Goal: Understand process/instructions

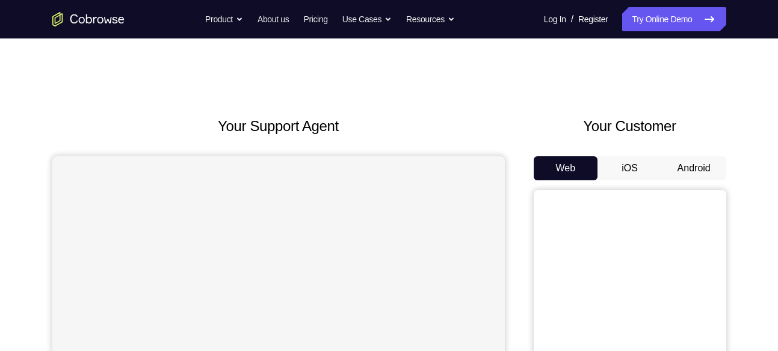
click at [703, 159] on button "Android" at bounding box center [694, 168] width 64 height 24
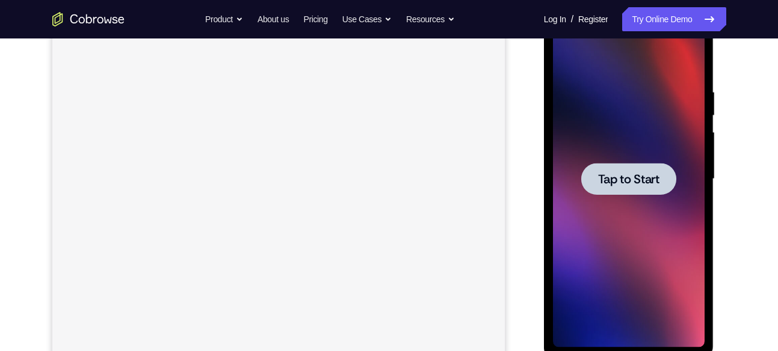
scroll to position [193, 0]
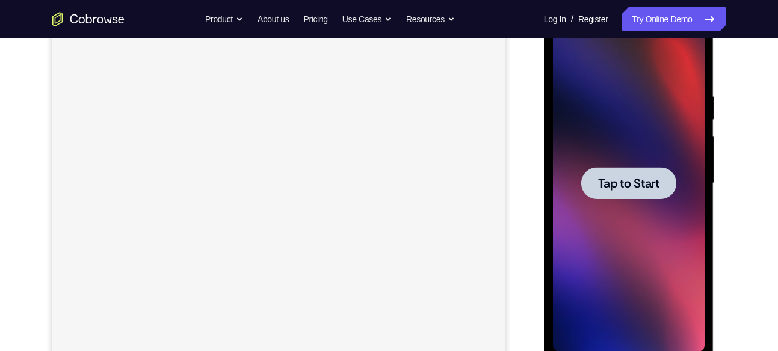
click at [633, 182] on span "Tap to Start" at bounding box center [628, 183] width 61 height 12
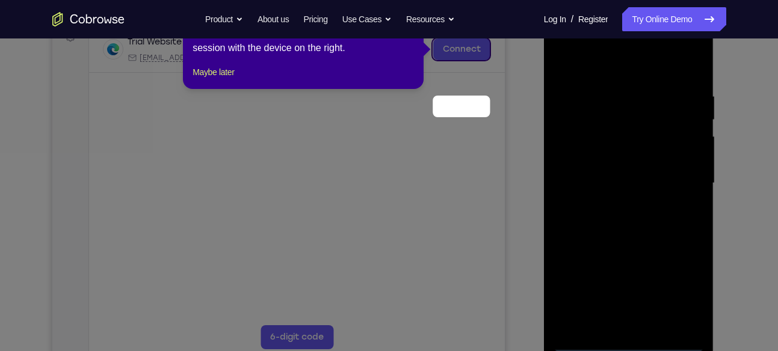
scroll to position [127, 0]
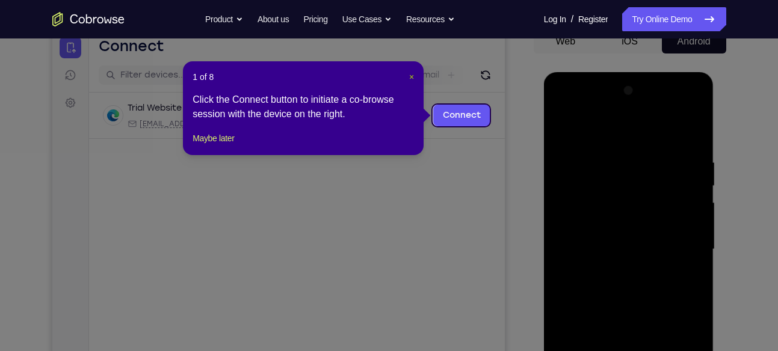
click at [410, 79] on span "×" at bounding box center [411, 77] width 5 height 10
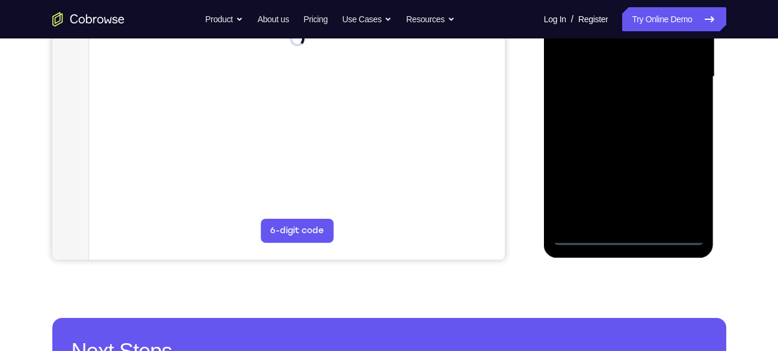
scroll to position [301, 0]
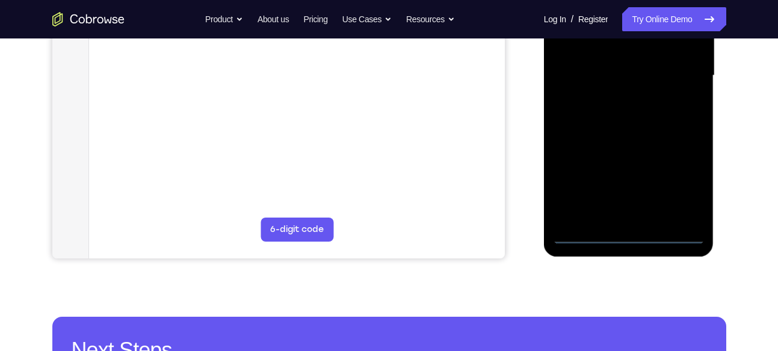
click at [633, 232] on div at bounding box center [629, 75] width 152 height 337
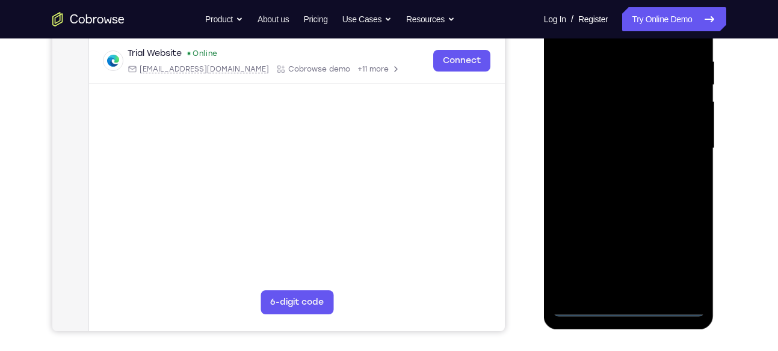
scroll to position [227, 0]
click at [681, 267] on div at bounding box center [629, 149] width 152 height 337
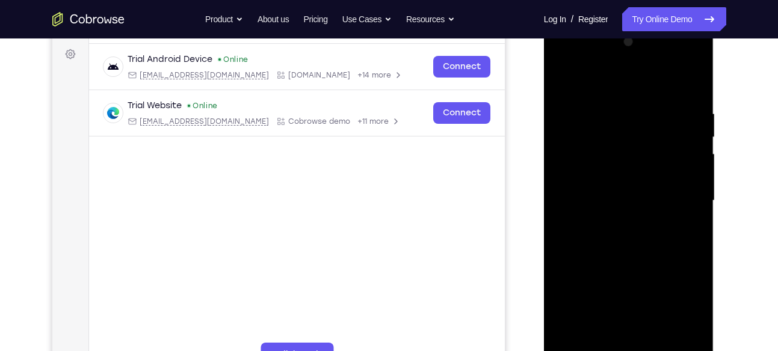
scroll to position [179, 0]
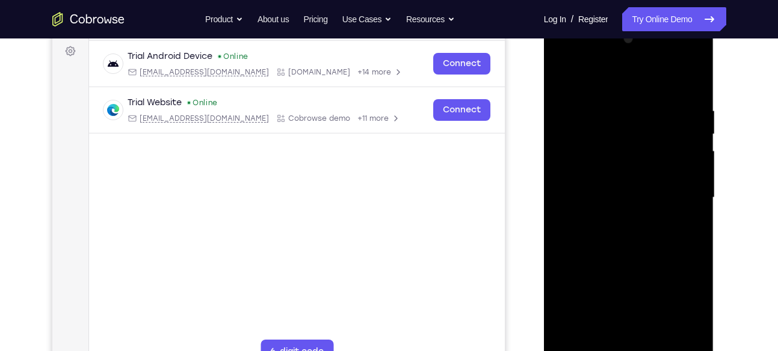
click at [566, 62] on div at bounding box center [629, 197] width 152 height 337
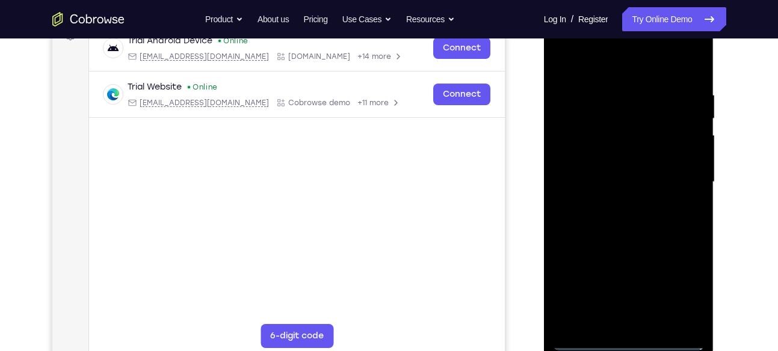
scroll to position [195, 0]
click at [683, 180] on div at bounding box center [629, 181] width 152 height 337
click at [614, 206] on div at bounding box center [629, 181] width 152 height 337
click at [587, 167] on div at bounding box center [629, 181] width 152 height 337
click at [591, 157] on div at bounding box center [629, 181] width 152 height 337
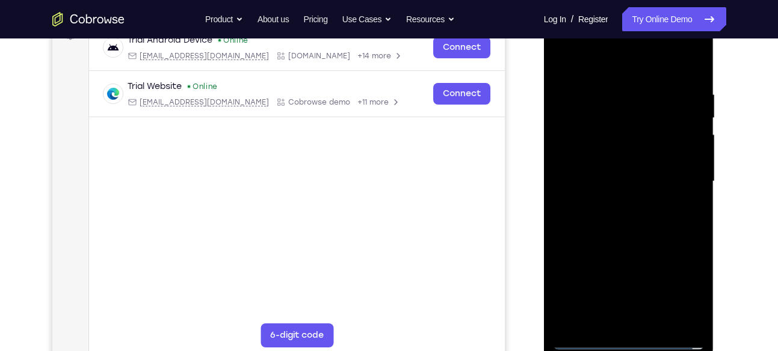
click at [599, 178] on div at bounding box center [629, 181] width 152 height 337
click at [618, 225] on div at bounding box center [629, 181] width 152 height 337
click at [619, 214] on div at bounding box center [629, 181] width 152 height 337
click at [621, 220] on div at bounding box center [629, 181] width 152 height 337
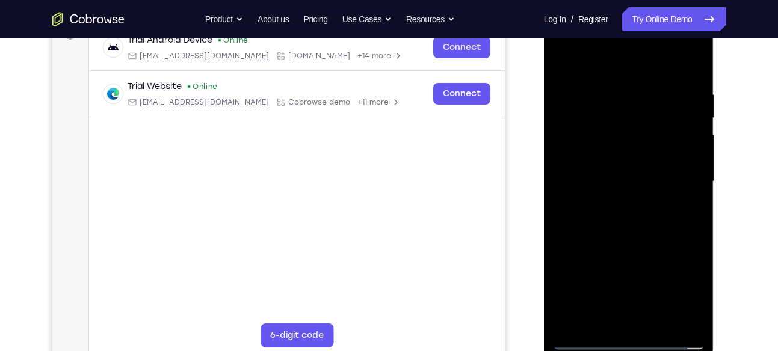
click at [621, 220] on div at bounding box center [629, 181] width 152 height 337
click at [605, 89] on div at bounding box center [629, 181] width 152 height 337
click at [694, 70] on div at bounding box center [629, 181] width 152 height 337
click at [618, 87] on div at bounding box center [629, 181] width 152 height 337
click at [688, 64] on div at bounding box center [629, 181] width 152 height 337
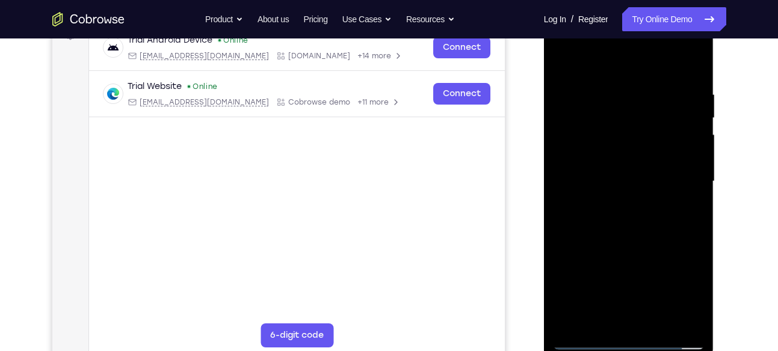
click at [656, 321] on div at bounding box center [629, 181] width 152 height 337
click at [627, 241] on div at bounding box center [629, 181] width 152 height 337
click at [634, 198] on div at bounding box center [629, 181] width 152 height 337
click at [599, 316] on div at bounding box center [629, 181] width 152 height 337
click at [565, 62] on div at bounding box center [629, 181] width 152 height 337
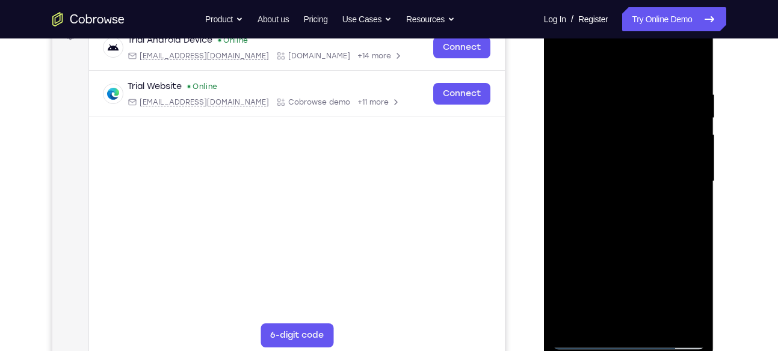
click at [620, 198] on div at bounding box center [629, 181] width 152 height 337
click at [563, 59] on div at bounding box center [629, 181] width 152 height 337
click at [564, 60] on div at bounding box center [629, 181] width 152 height 337
click at [653, 85] on div at bounding box center [629, 181] width 152 height 337
click at [701, 165] on div at bounding box center [629, 181] width 152 height 337
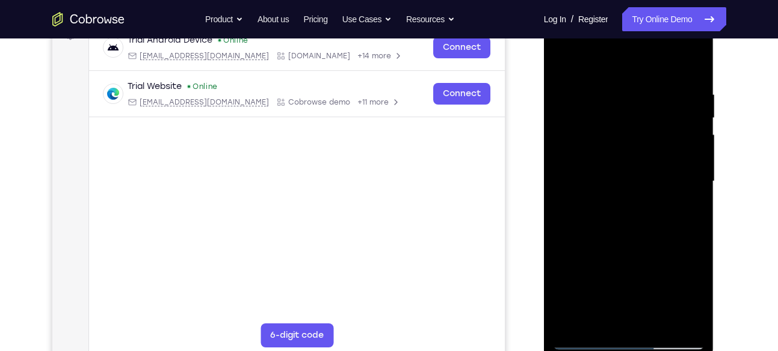
click at [701, 165] on div at bounding box center [629, 181] width 152 height 337
click at [690, 67] on div at bounding box center [629, 181] width 152 height 337
click at [656, 321] on div at bounding box center [629, 181] width 152 height 337
click at [581, 338] on div at bounding box center [629, 181] width 152 height 337
click at [606, 319] on div at bounding box center [629, 181] width 152 height 337
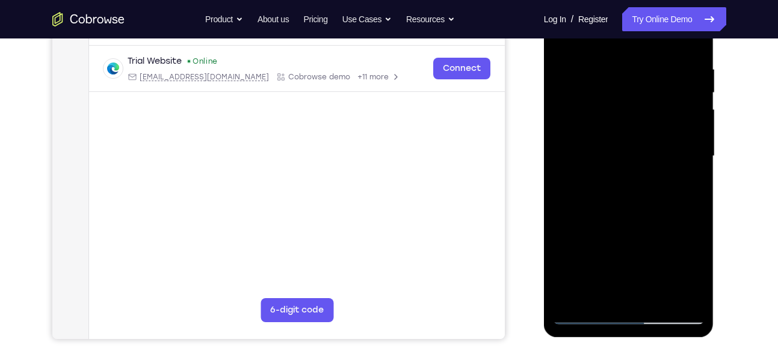
scroll to position [224, 0]
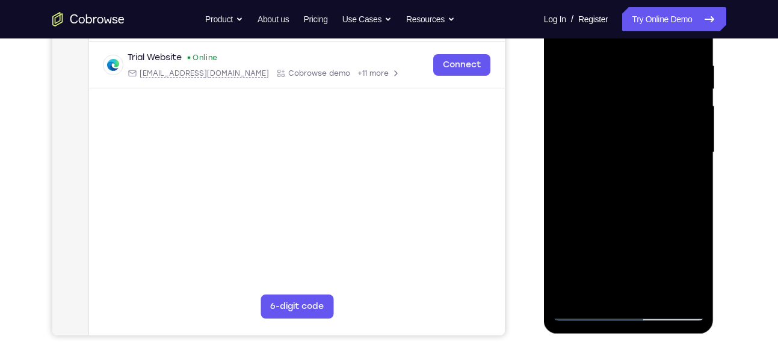
click at [570, 292] on div at bounding box center [629, 152] width 152 height 337
click at [655, 294] on div at bounding box center [629, 152] width 152 height 337
click at [649, 101] on div at bounding box center [629, 152] width 152 height 337
click at [640, 150] on div at bounding box center [629, 152] width 152 height 337
click at [588, 291] on div at bounding box center [629, 152] width 152 height 337
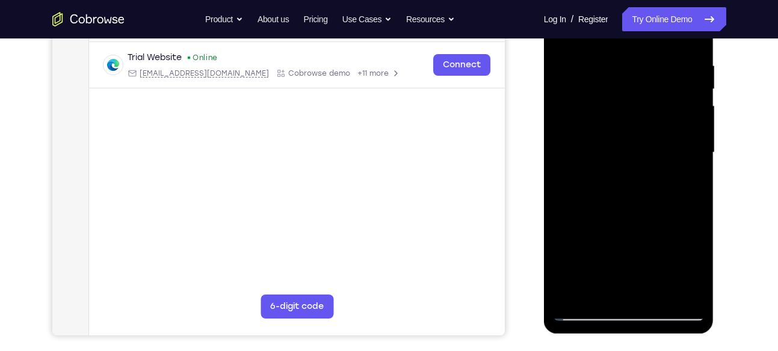
click at [690, 274] on div at bounding box center [629, 152] width 152 height 337
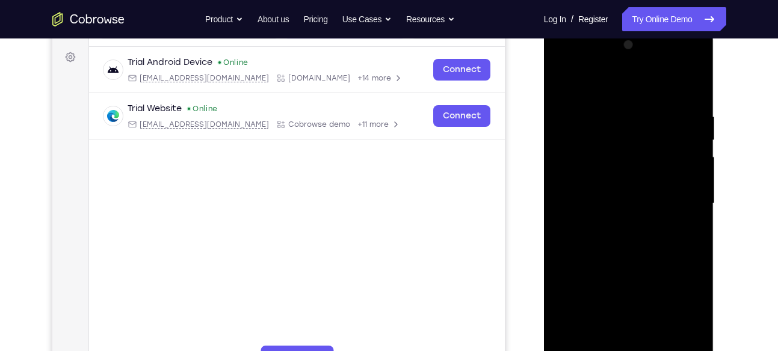
drag, startPoint x: 626, startPoint y: 160, endPoint x: 620, endPoint y: 212, distance: 52.0
click at [620, 212] on div at bounding box center [629, 203] width 152 height 337
drag, startPoint x: 658, startPoint y: 150, endPoint x: 653, endPoint y: 208, distance: 58.0
click at [653, 208] on div at bounding box center [629, 203] width 152 height 337
drag, startPoint x: 680, startPoint y: 144, endPoint x: 678, endPoint y: 218, distance: 73.4
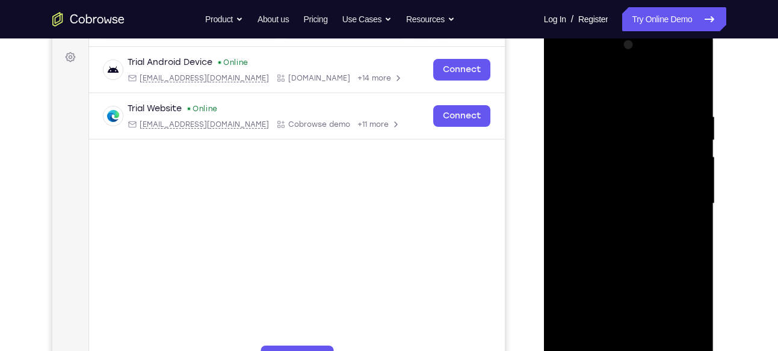
click at [678, 218] on div at bounding box center [629, 203] width 152 height 337
drag, startPoint x: 677, startPoint y: 113, endPoint x: 676, endPoint y: 180, distance: 66.8
click at [676, 180] on div at bounding box center [629, 203] width 152 height 337
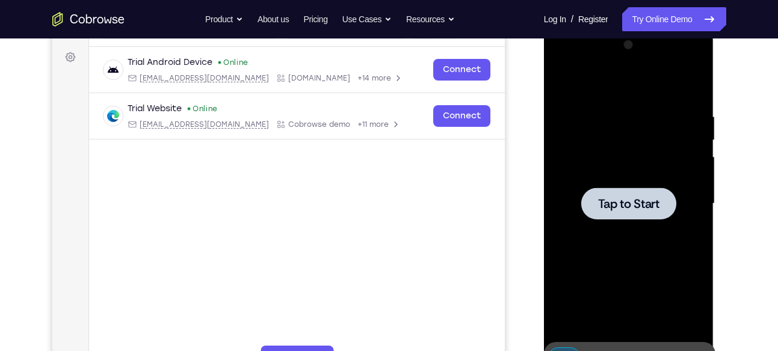
drag, startPoint x: 682, startPoint y: 132, endPoint x: 665, endPoint y: 268, distance: 137.0
click at [665, 26] on div "Tap to Start" at bounding box center [629, 26] width 170 height 0
click at [642, 227] on div at bounding box center [629, 203] width 152 height 337
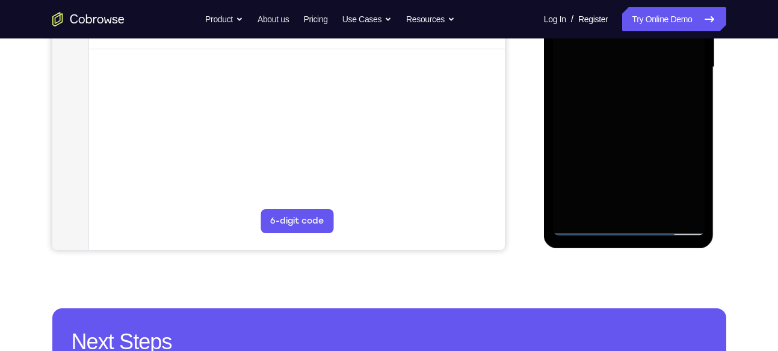
scroll to position [310, 0]
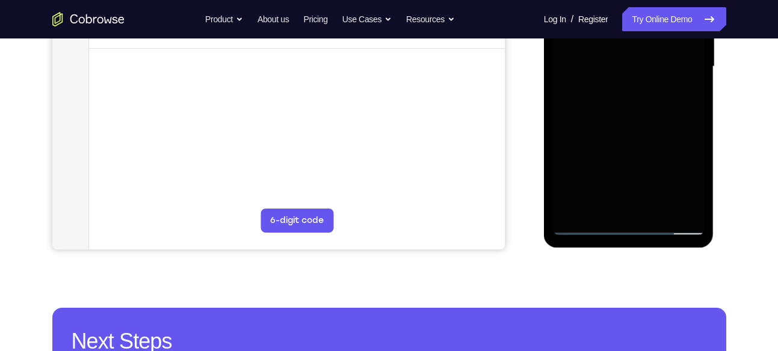
click at [624, 230] on div at bounding box center [629, 66] width 152 height 337
click at [631, 224] on div at bounding box center [629, 66] width 152 height 337
click at [677, 177] on div at bounding box center [629, 66] width 152 height 337
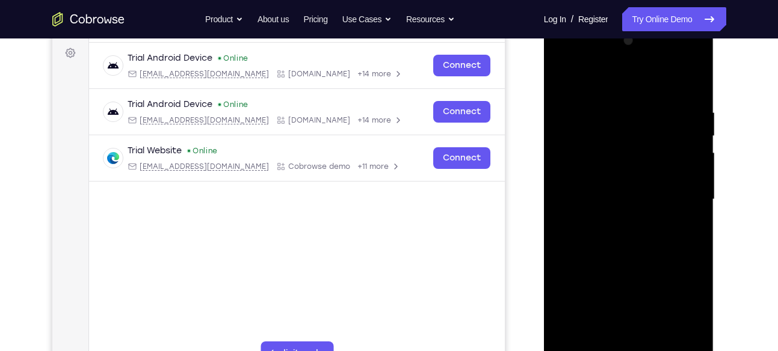
scroll to position [154, 0]
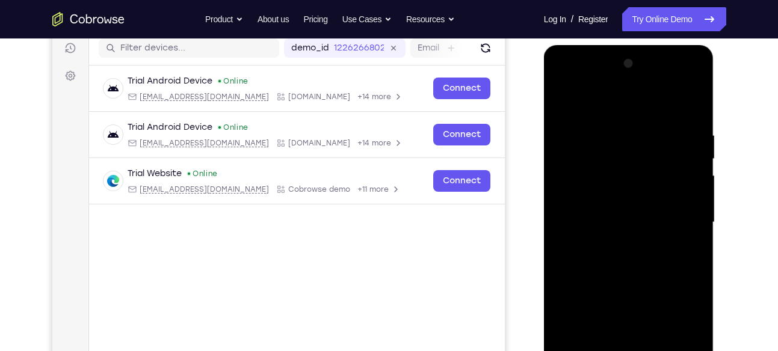
click at [563, 83] on div at bounding box center [629, 222] width 152 height 337
click at [677, 210] on div at bounding box center [629, 222] width 152 height 337
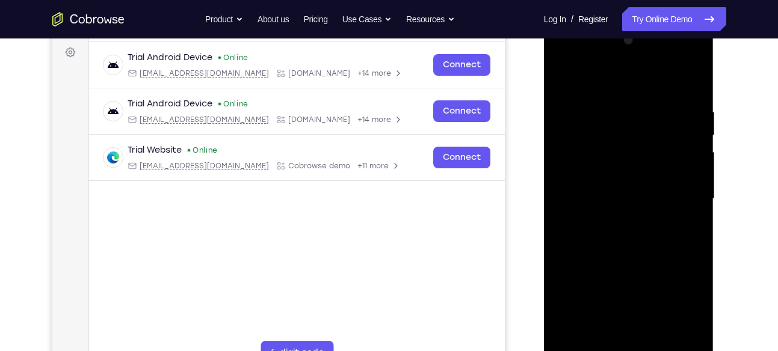
click at [612, 224] on div at bounding box center [629, 199] width 152 height 337
click at [600, 192] on div at bounding box center [629, 199] width 152 height 337
click at [604, 172] on div at bounding box center [629, 199] width 152 height 337
click at [605, 194] on div at bounding box center [629, 199] width 152 height 337
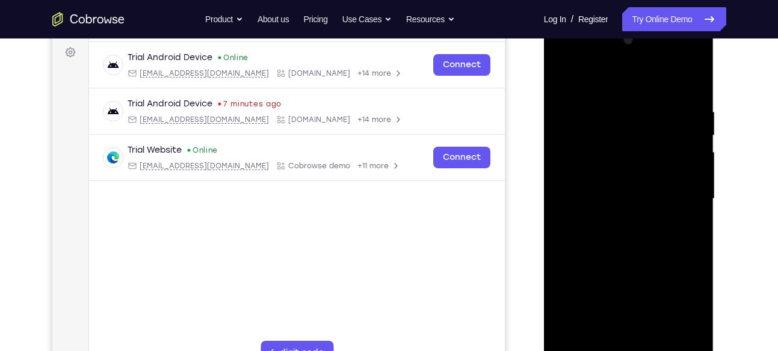
click at [609, 239] on div at bounding box center [629, 199] width 152 height 337
drag, startPoint x: 655, startPoint y: 217, endPoint x: 667, endPoint y: 123, distance: 94.7
click at [667, 123] on div at bounding box center [629, 199] width 152 height 337
click at [694, 81] on div at bounding box center [629, 199] width 152 height 337
drag, startPoint x: 658, startPoint y: 191, endPoint x: 658, endPoint y: 108, distance: 83.0
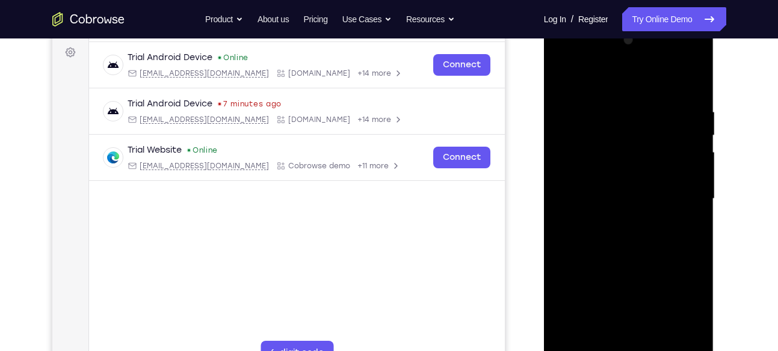
click at [658, 108] on div at bounding box center [629, 199] width 152 height 337
drag, startPoint x: 730, startPoint y: 235, endPoint x: 731, endPoint y: 199, distance: 36.7
click at [731, 199] on div "Your Support Agent Your Customer Web iOS Android Next Steps We’d be happy to gi…" at bounding box center [389, 258] width 770 height 794
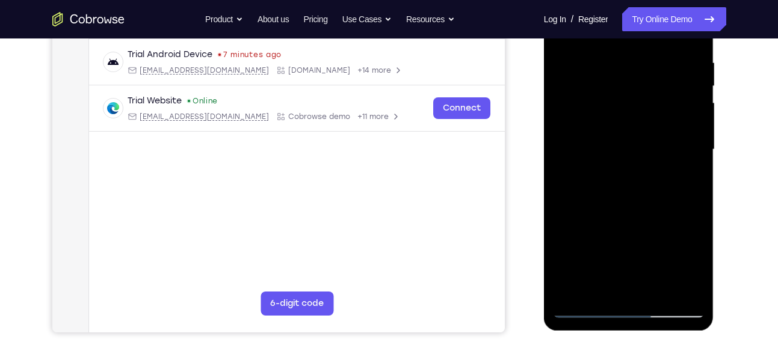
scroll to position [226, 0]
click at [657, 296] on div at bounding box center [629, 150] width 152 height 337
click at [636, 211] on div at bounding box center [629, 149] width 152 height 337
click at [587, 307] on div at bounding box center [629, 149] width 152 height 337
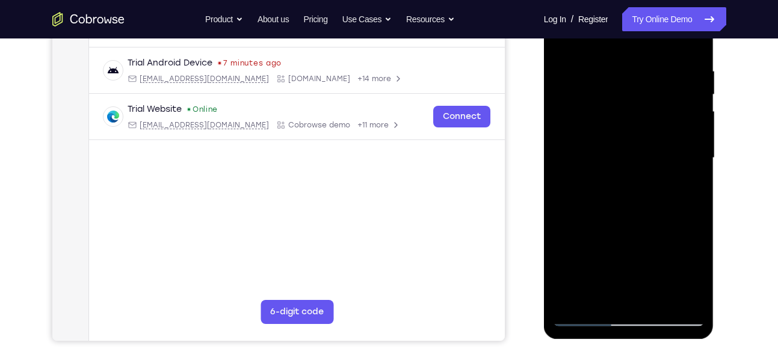
scroll to position [218, 0]
click at [596, 301] on div at bounding box center [629, 158] width 152 height 337
click at [567, 303] on div at bounding box center [629, 158] width 152 height 337
drag, startPoint x: 636, startPoint y: 171, endPoint x: 632, endPoint y: 296, distance: 125.2
click at [632, 296] on div at bounding box center [629, 158] width 152 height 337
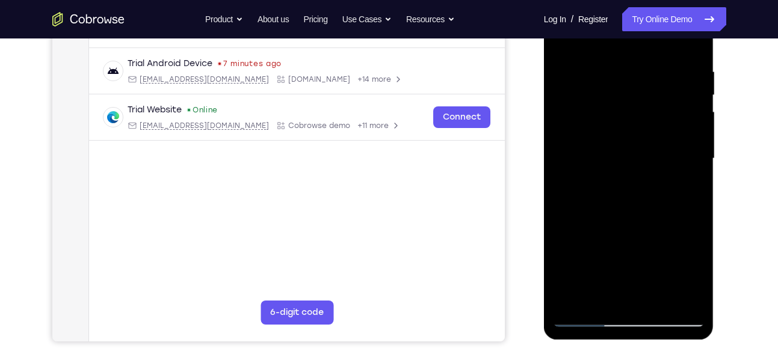
click at [647, 75] on div at bounding box center [629, 158] width 152 height 337
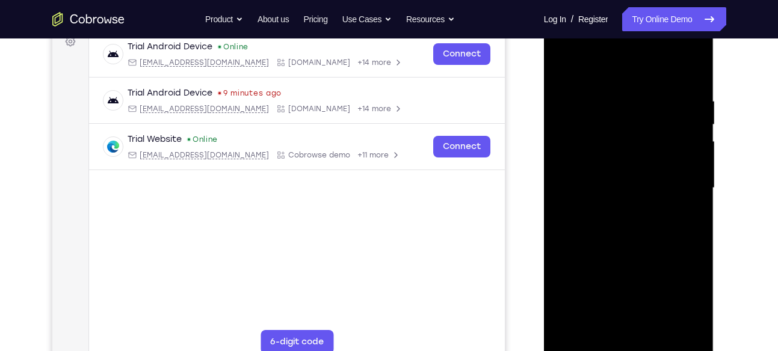
click at [685, 137] on div at bounding box center [629, 188] width 152 height 337
click at [692, 70] on div at bounding box center [629, 188] width 152 height 337
click at [688, 70] on div at bounding box center [629, 188] width 152 height 337
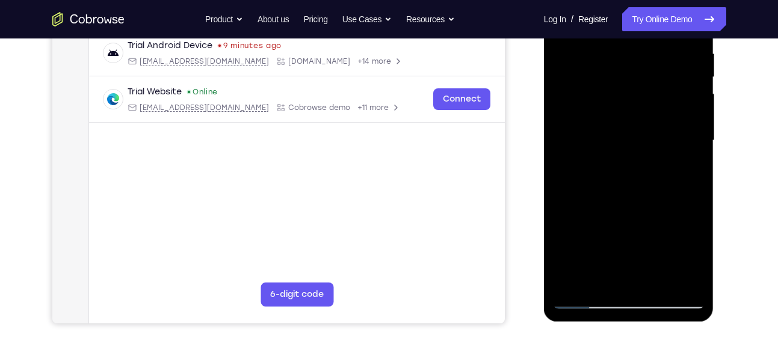
scroll to position [236, 0]
drag, startPoint x: 639, startPoint y: 140, endPoint x: 621, endPoint y: 70, distance: 71.4
click at [621, 70] on div at bounding box center [629, 140] width 152 height 337
drag, startPoint x: 624, startPoint y: 199, endPoint x: 630, endPoint y: 51, distance: 147.5
click at [630, 51] on div at bounding box center [629, 140] width 152 height 337
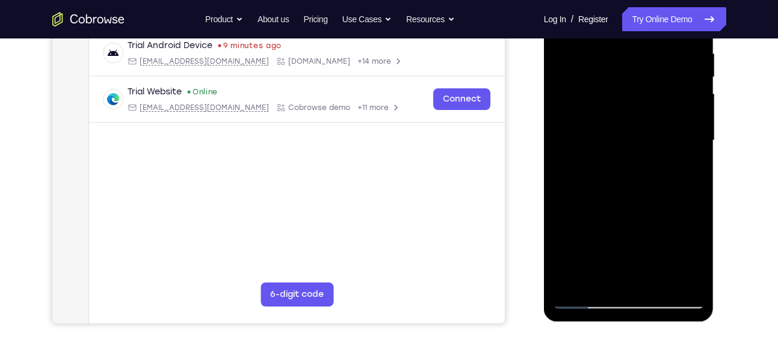
drag, startPoint x: 636, startPoint y: 221, endPoint x: 629, endPoint y: 76, distance: 145.1
click at [629, 76] on div at bounding box center [629, 140] width 152 height 337
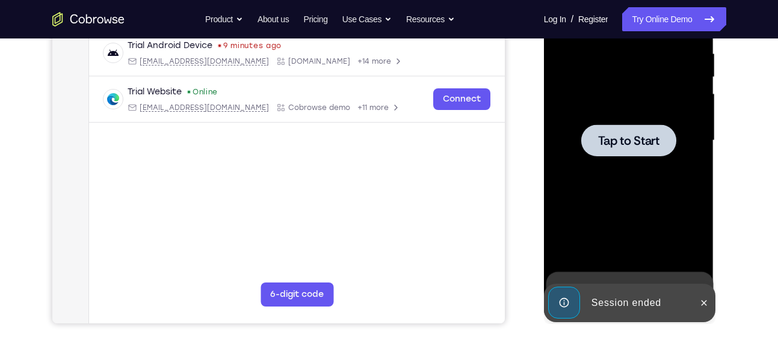
click at [630, 135] on span "Tap to Start" at bounding box center [628, 141] width 61 height 12
